Goal: Task Accomplishment & Management: Manage account settings

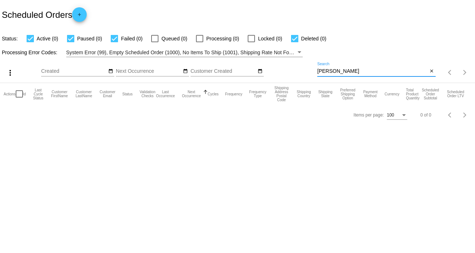
click at [337, 72] on input "[PERSON_NAME]" at bounding box center [373, 72] width 111 height 6
click at [329, 70] on input "[PERSON_NAME]" at bounding box center [373, 72] width 111 height 6
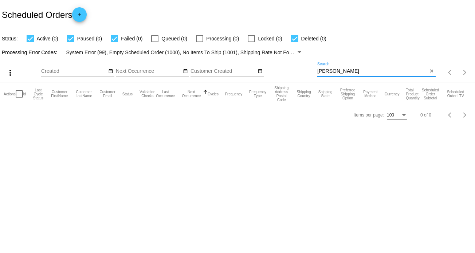
click at [329, 70] on input "[PERSON_NAME]" at bounding box center [373, 72] width 111 height 6
paste input "[EMAIL_ADDRESS][DOMAIN_NAME]"
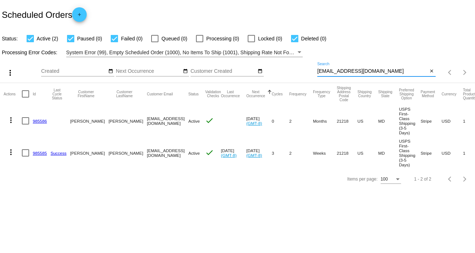
type input "[EMAIL_ADDRESS][DOMAIN_NAME]"
click at [10, 122] on mat-icon "more_vert" at bounding box center [11, 120] width 9 height 9
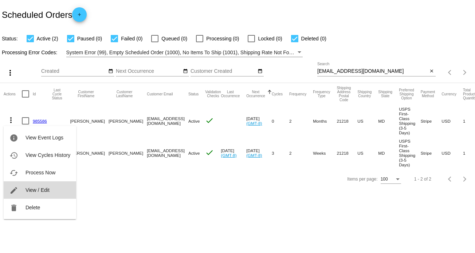
click at [30, 189] on span "View / Edit" at bounding box center [38, 190] width 24 height 6
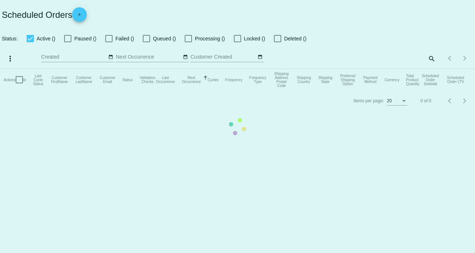
checkbox input "true"
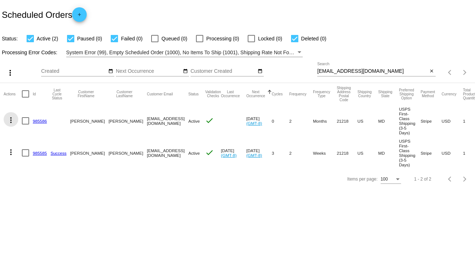
click at [12, 122] on mat-icon "more_vert" at bounding box center [11, 120] width 9 height 9
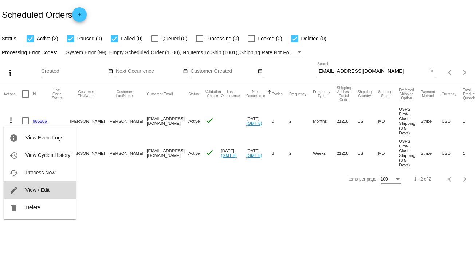
click at [36, 188] on span "View / Edit" at bounding box center [38, 190] width 24 height 6
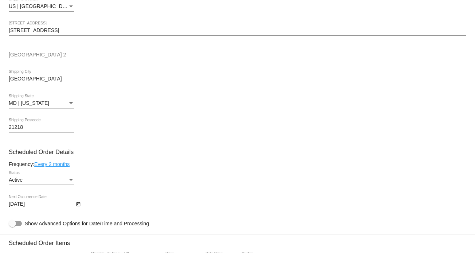
scroll to position [202, 0]
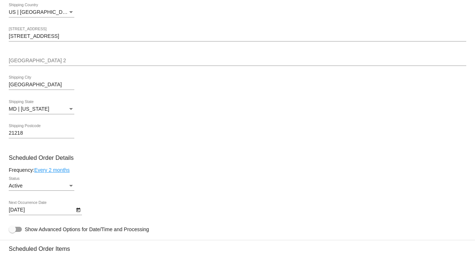
click at [67, 186] on div "Active" at bounding box center [38, 186] width 59 height 6
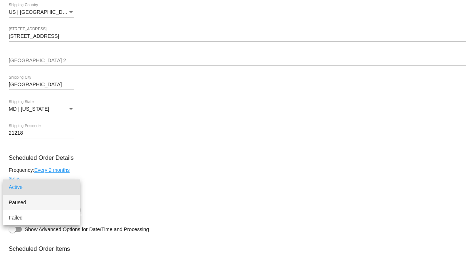
click at [41, 200] on span "Paused" at bounding box center [42, 202] width 66 height 15
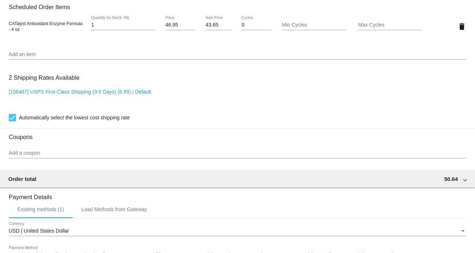
scroll to position [567, 0]
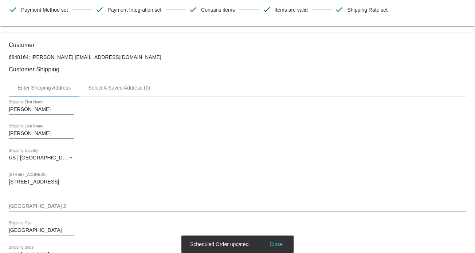
scroll to position [0, 0]
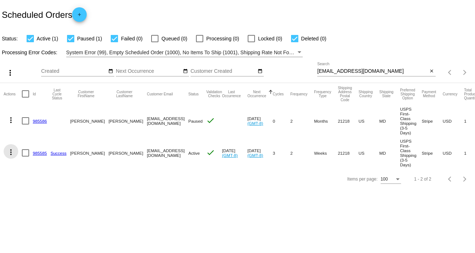
click at [10, 151] on mat-icon "more_vert" at bounding box center [11, 152] width 9 height 9
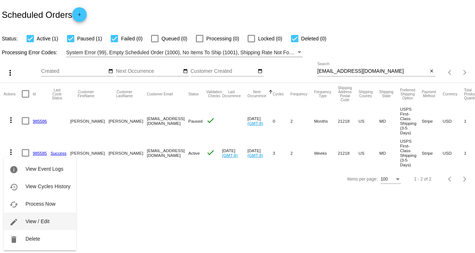
click at [37, 218] on button "edit View / Edit" at bounding box center [40, 222] width 73 height 18
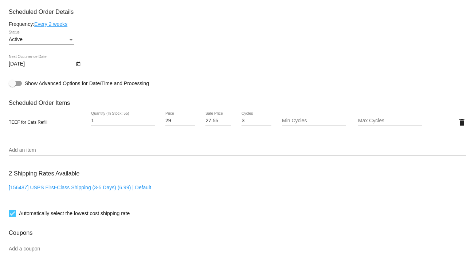
scroll to position [414, 0]
click at [69, 41] on div "Status" at bounding box center [71, 40] width 7 height 6
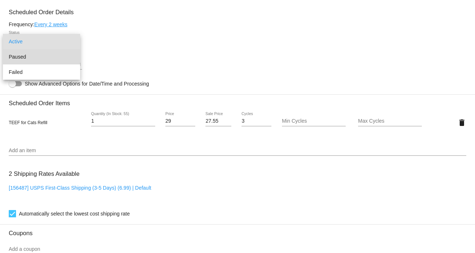
click at [47, 57] on span "Paused" at bounding box center [42, 56] width 66 height 15
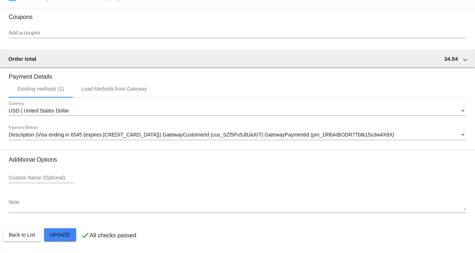
scroll to position [633, 0]
